Goal: Task Accomplishment & Management: Use online tool/utility

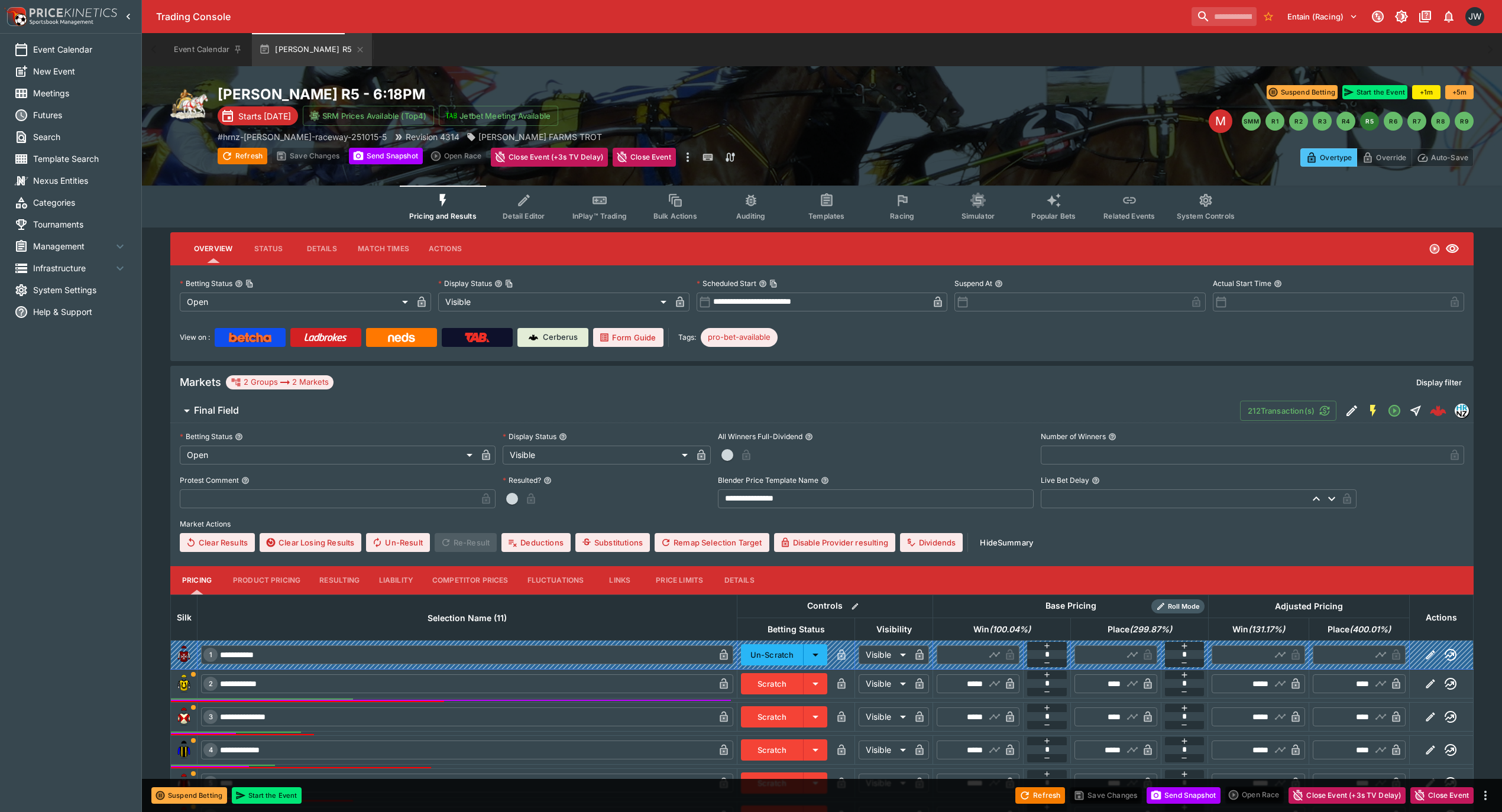
click at [1188, 699] on td at bounding box center [822, 701] width 1302 height 4
click at [1188, 696] on icon "button" at bounding box center [1184, 692] width 10 height 10
click at [1188, 696] on icon "button" at bounding box center [1184, 692] width 10 height 10
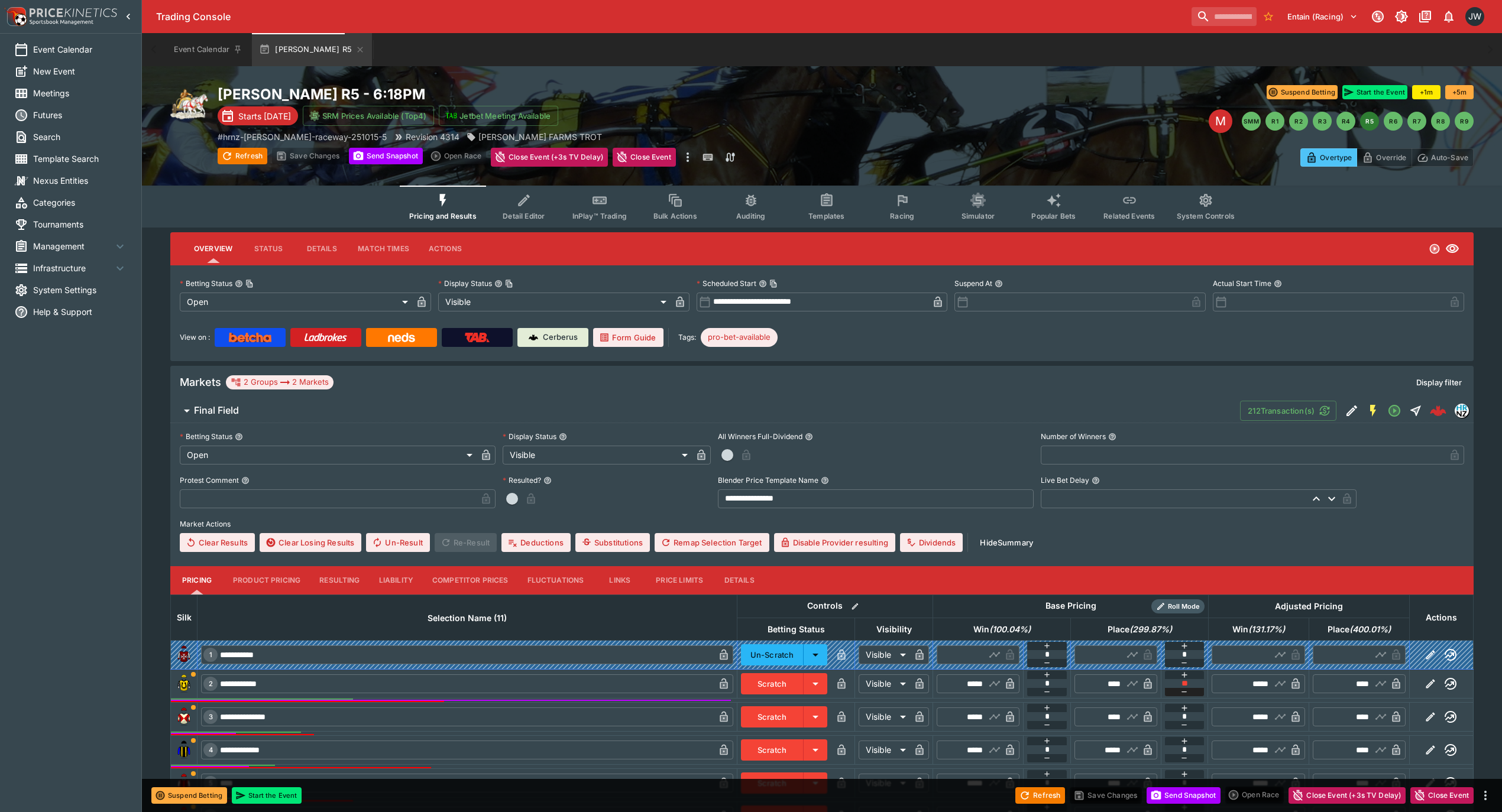
type input "**"
type input "****"
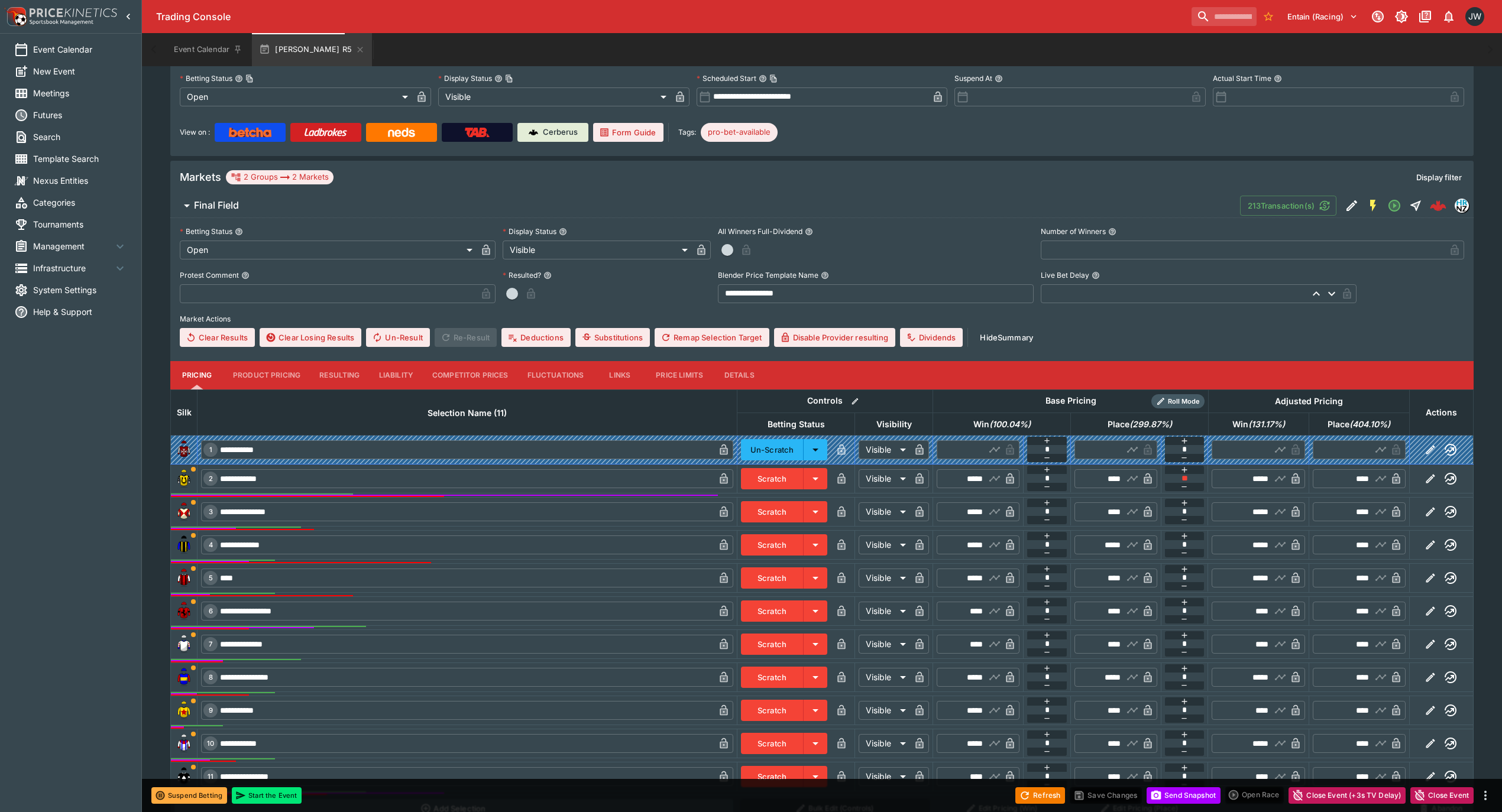
scroll to position [237, 0]
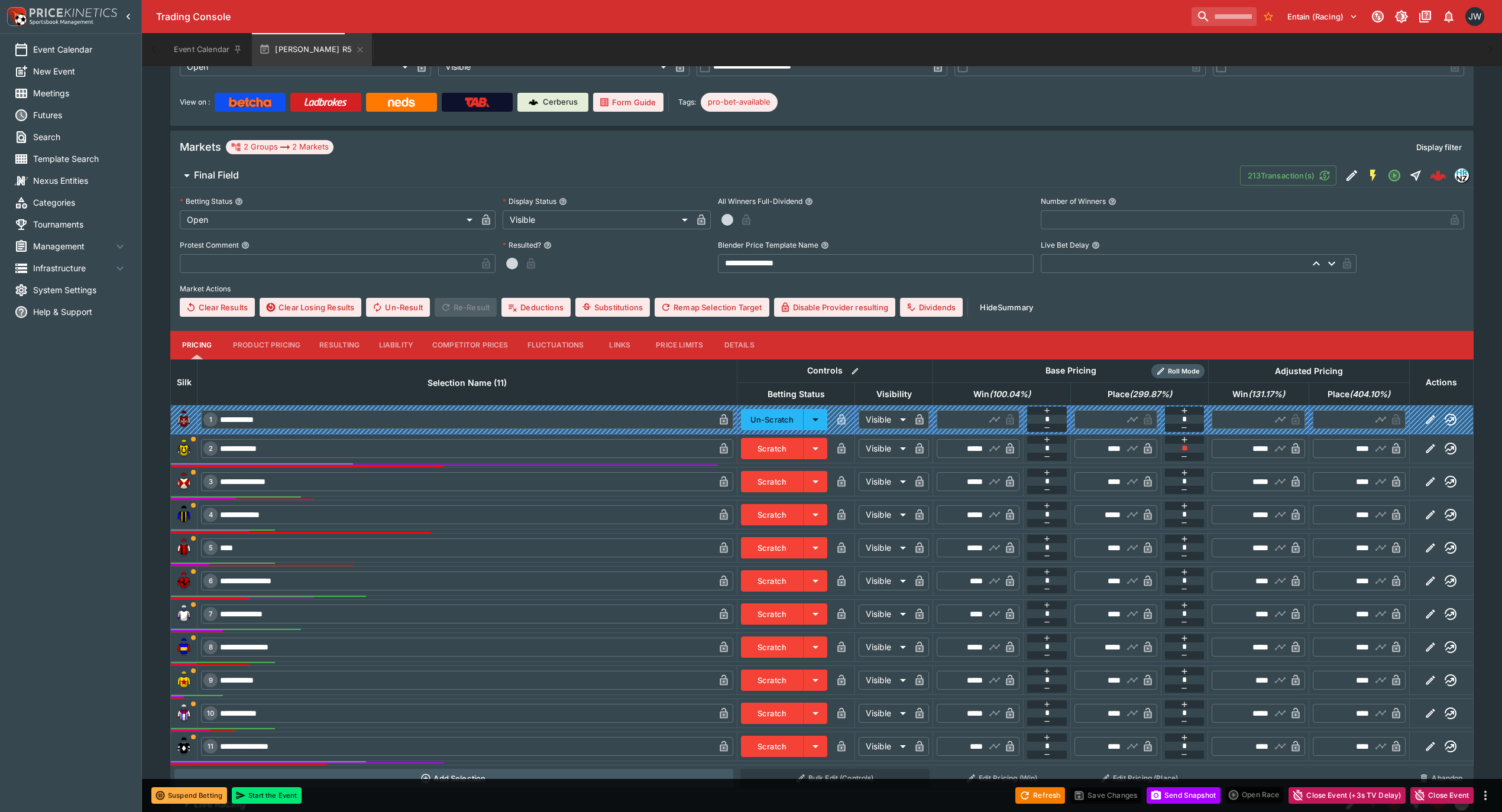
drag, startPoint x: 1201, startPoint y: 425, endPoint x: 966, endPoint y: 169, distance: 347.5
click at [966, 169] on span "Final Field" at bounding box center [712, 175] width 1036 height 13
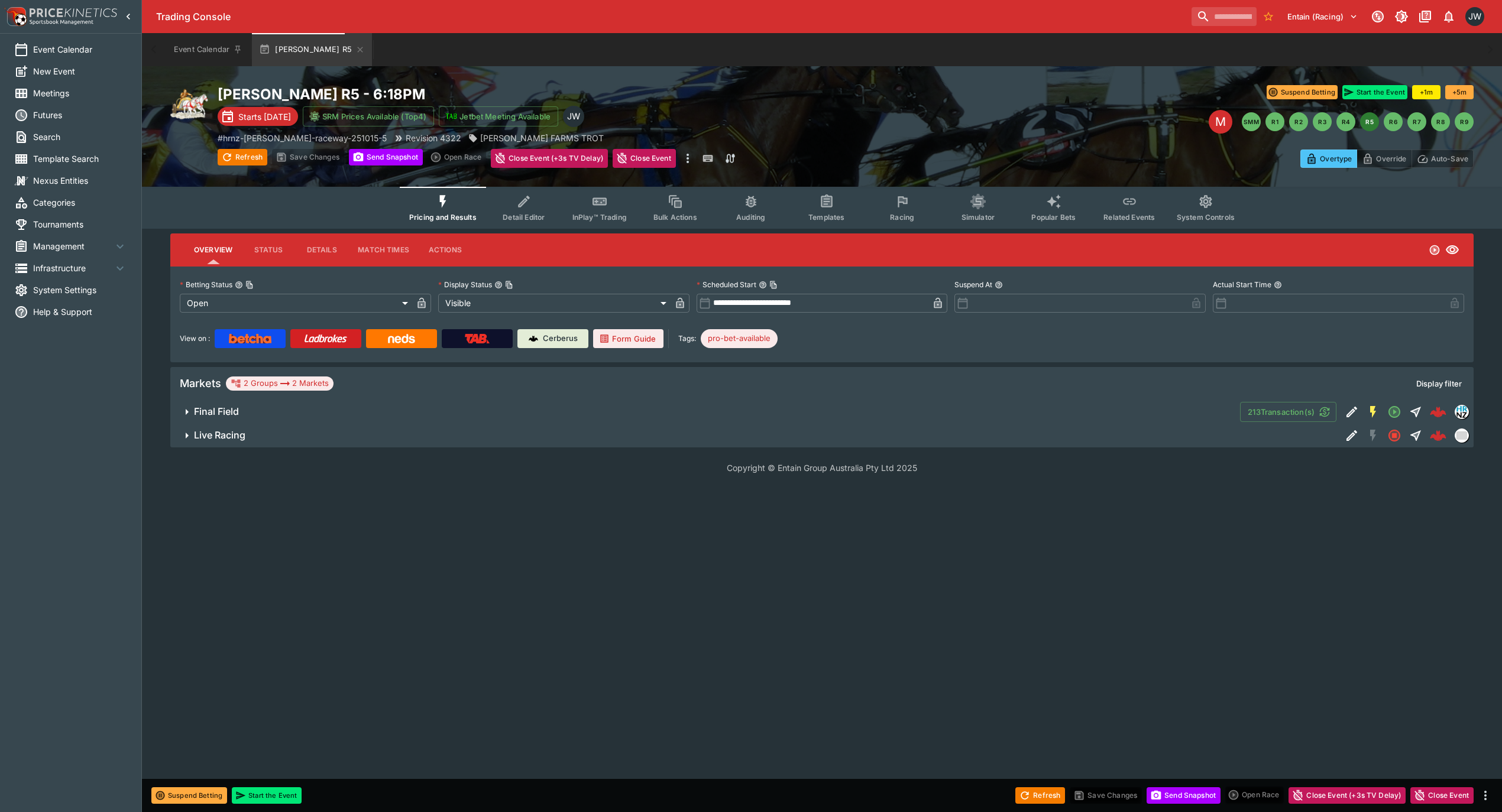
scroll to position [0, 0]
drag, startPoint x: 226, startPoint y: 415, endPoint x: 232, endPoint y: 416, distance: 6.1
click at [226, 415] on h6 "Final Field" at bounding box center [216, 412] width 45 height 13
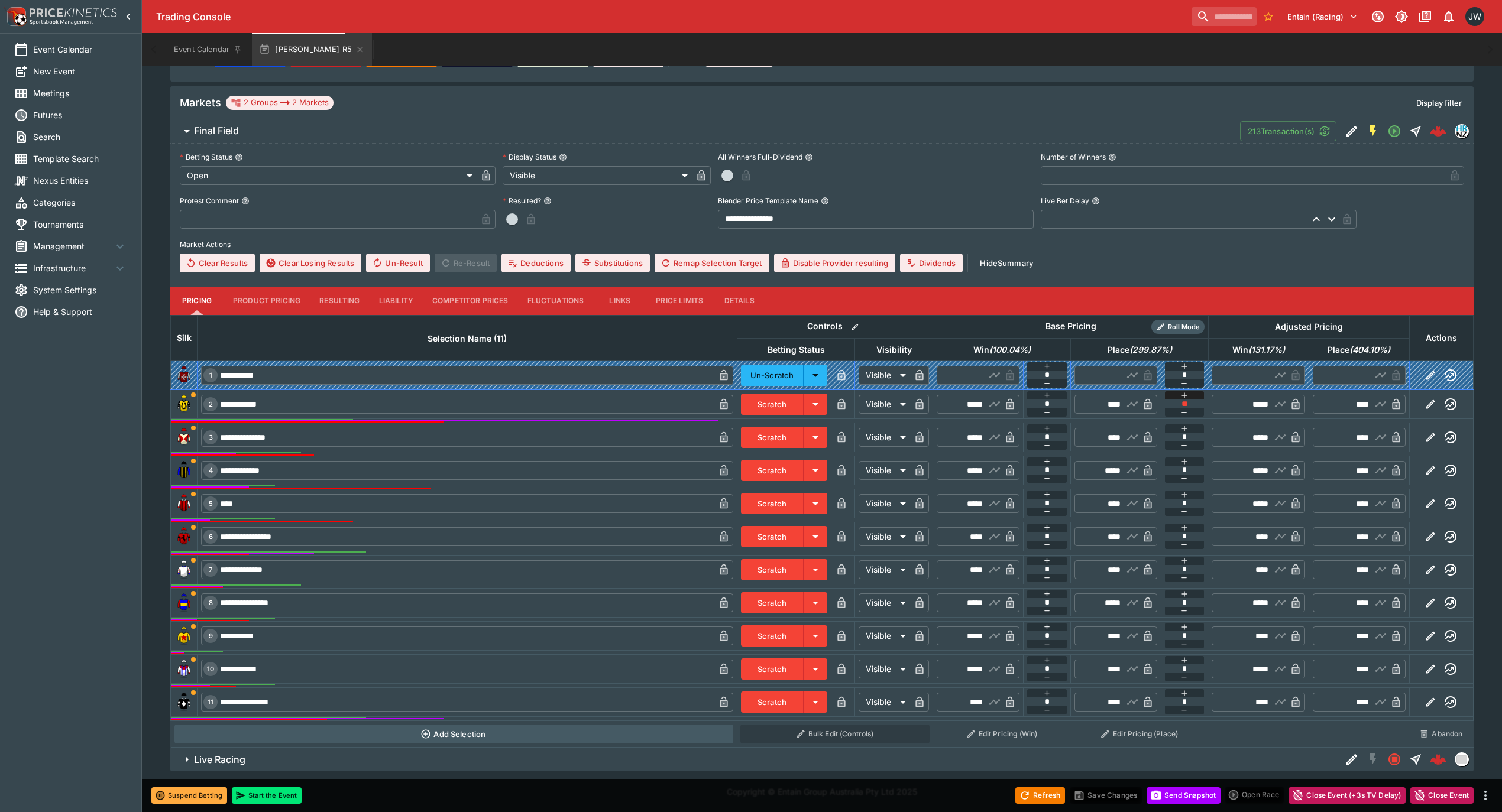
scroll to position [284, 0]
